Goal: Information Seeking & Learning: Learn about a topic

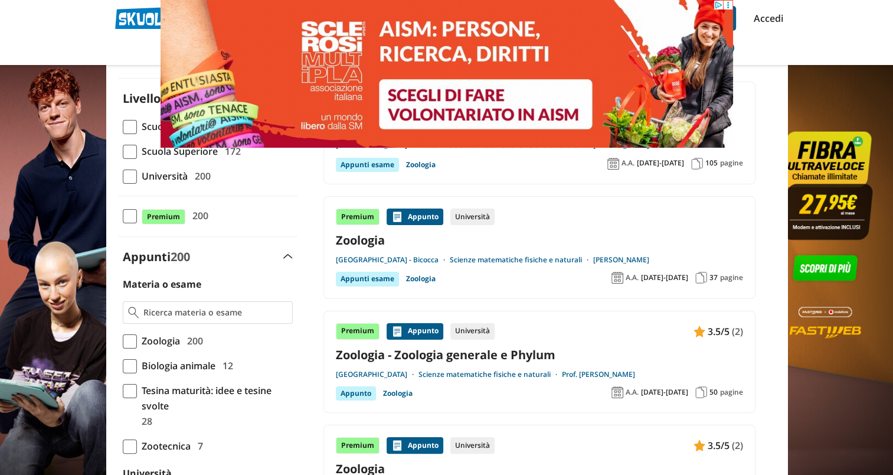
scroll to position [118, 0]
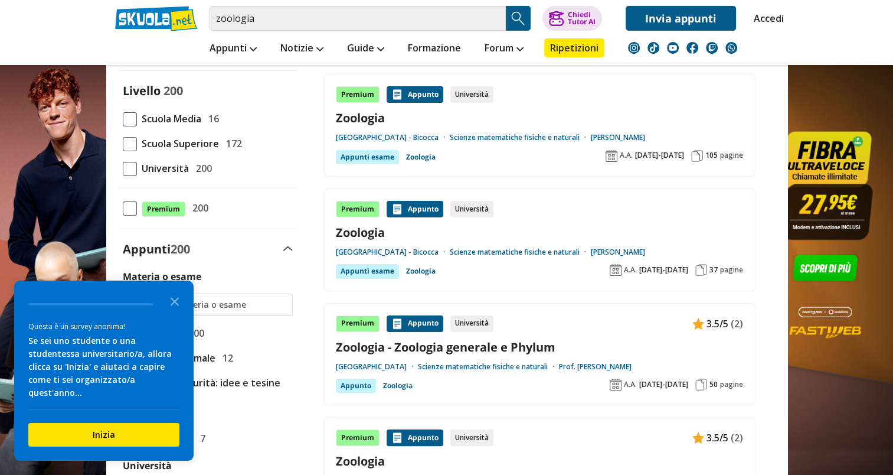
click at [374, 230] on link "Zoologia" at bounding box center [539, 232] width 407 height 16
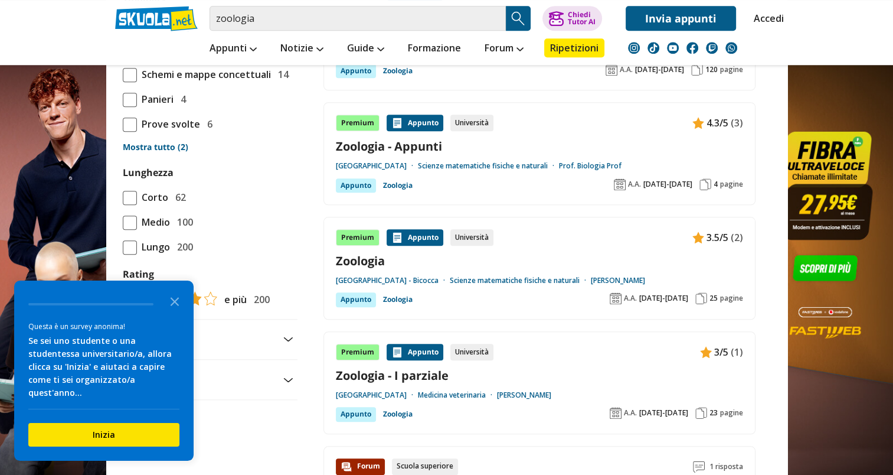
scroll to position [1122, 0]
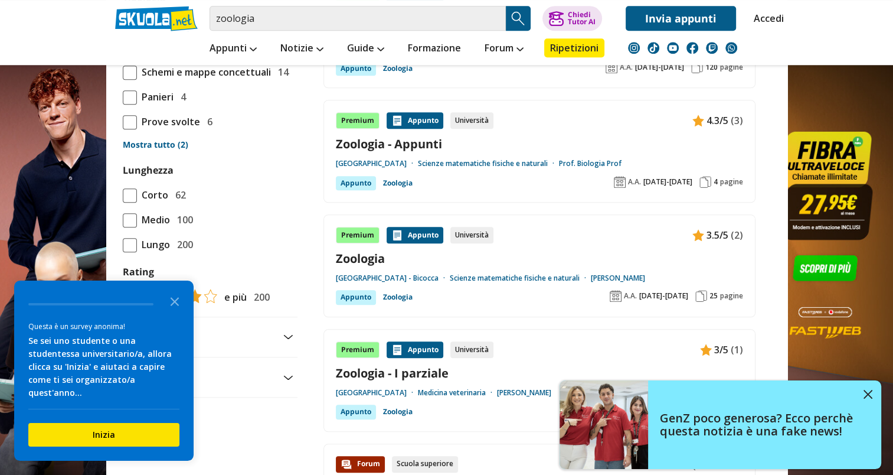
click at [355, 257] on link "Zoologia" at bounding box center [539, 258] width 407 height 16
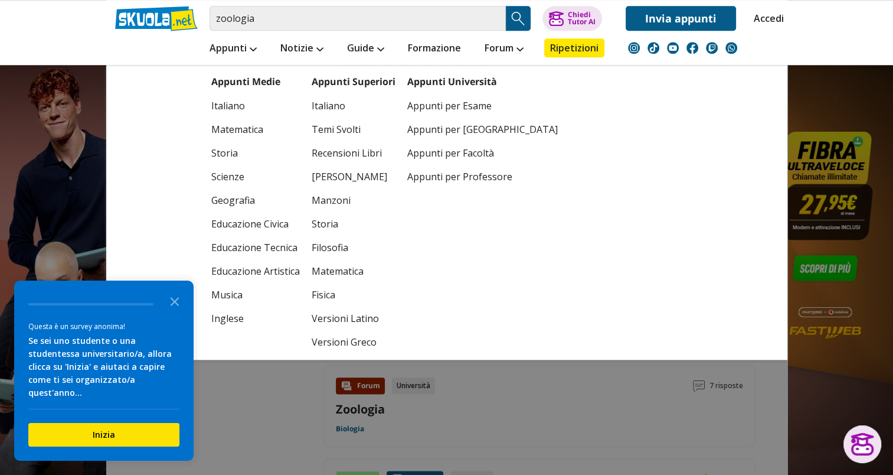
scroll to position [1299, 0]
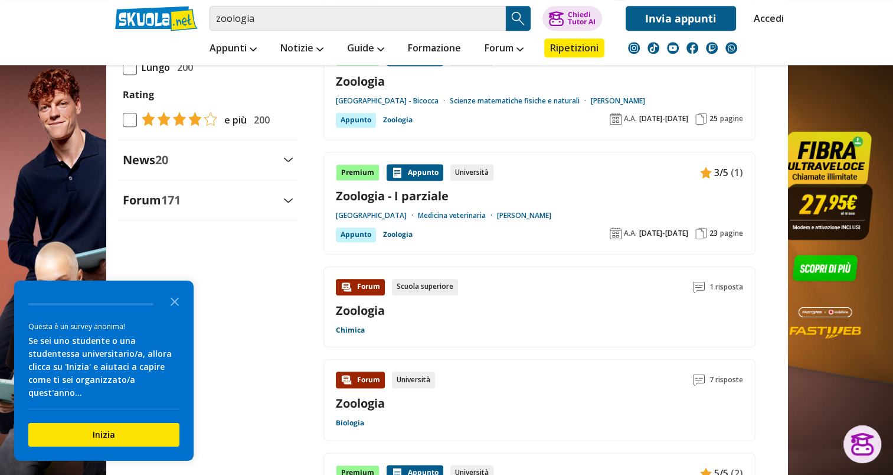
click at [286, 311] on aside "Filtra 0 Livello 200 Scuola Media 16 Scuola Superiore 172" at bounding box center [201, 17] width 191 height 2317
click at [279, 21] on input "zoologia" at bounding box center [358, 18] width 296 height 25
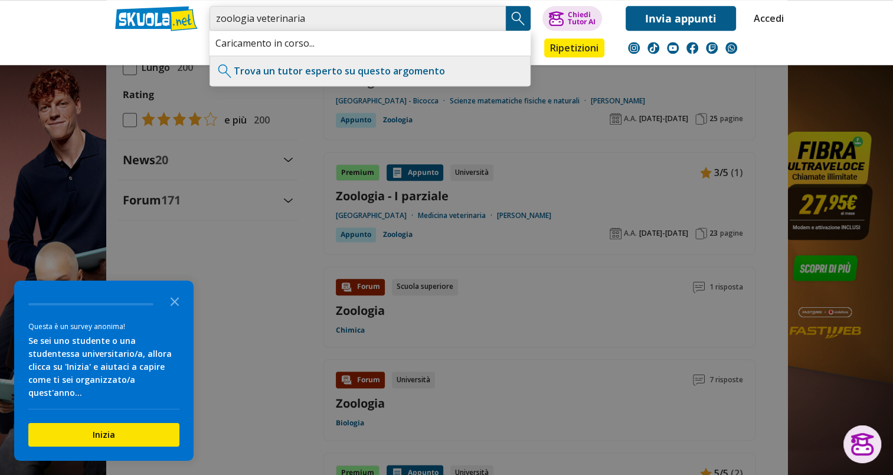
drag, startPoint x: 323, startPoint y: 15, endPoint x: 213, endPoint y: 22, distance: 110.6
click at [213, 22] on input "zoologia veterinaria" at bounding box center [358, 18] width 296 height 25
type input "procedura"
